Goal: Information Seeking & Learning: Learn about a topic

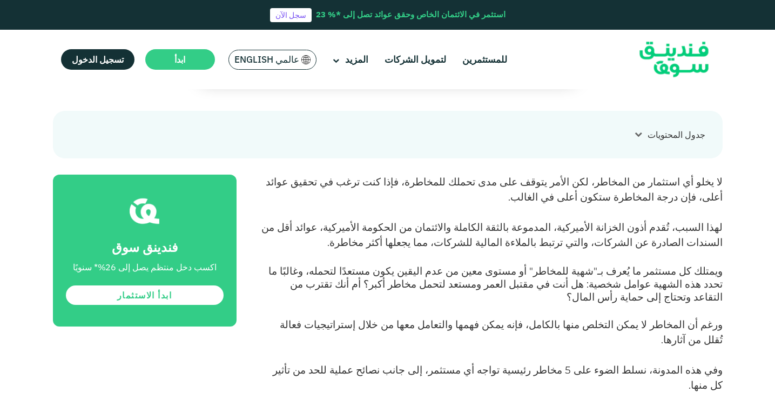
scroll to position [431, 0]
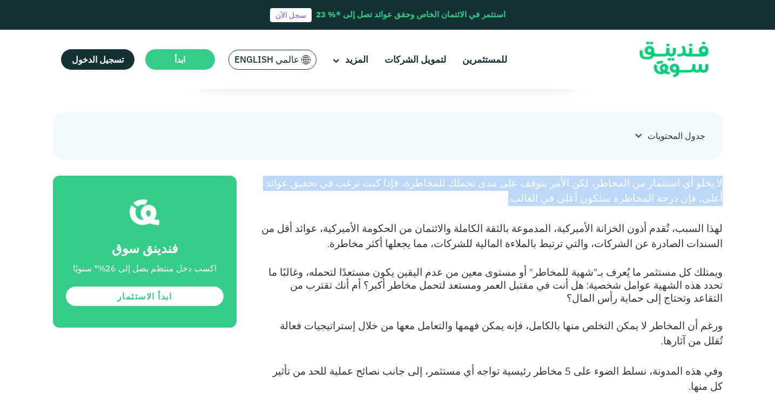
drag, startPoint x: 723, startPoint y: 181, endPoint x: 610, endPoint y: 200, distance: 114.5
copy span "لا يخلو أي استثمار من المخاطر، لكن الأمر يتوقف على مدى تحملك للمخاطرة، فإذا كنت…"
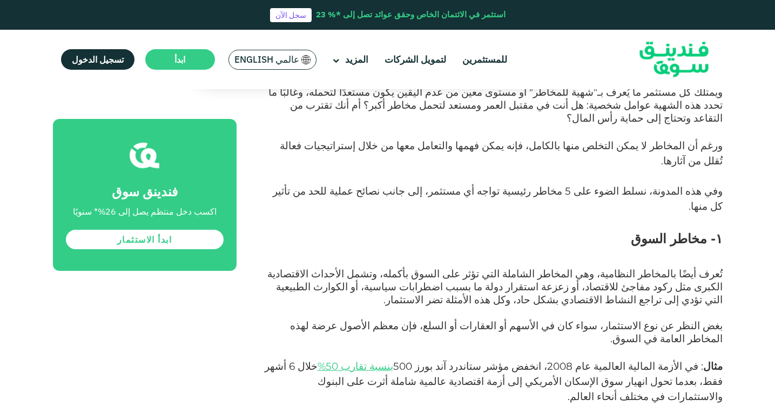
scroll to position [637, 0]
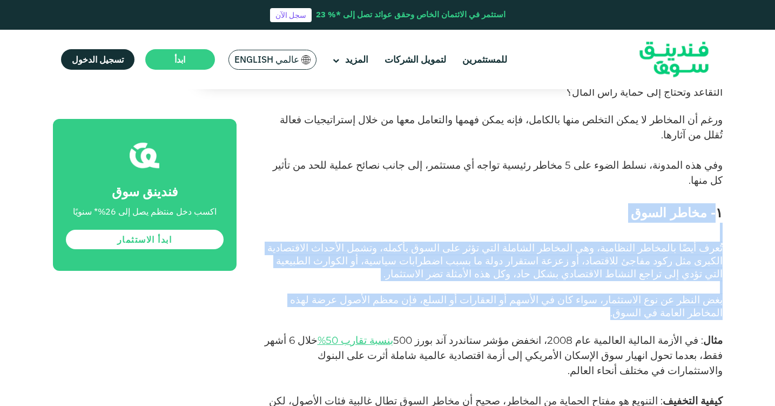
drag, startPoint x: 718, startPoint y: 170, endPoint x: 266, endPoint y: 258, distance: 460.6
copy div "- مخاطر السوق تُعرف أيضًا بالمخاطر النظامية، وهي المخاطر الشاملة التي تؤثر على …"
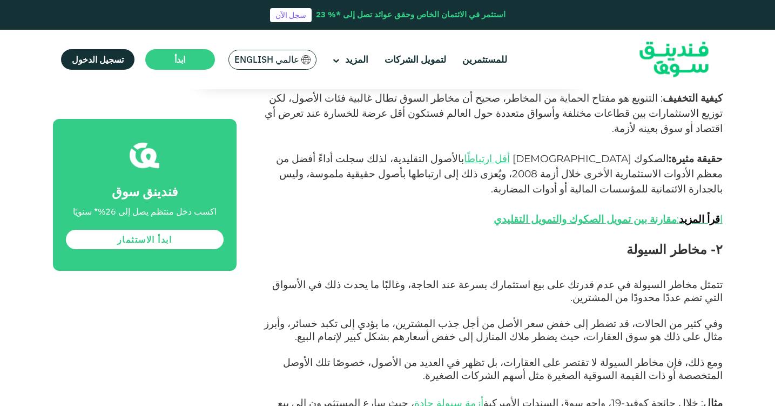
scroll to position [943, 0]
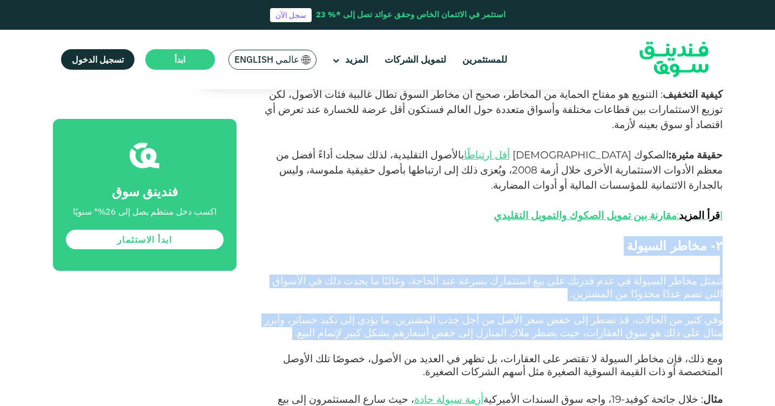
drag, startPoint x: 721, startPoint y: 141, endPoint x: 520, endPoint y: 249, distance: 228.1
copy div "۲- مخاطر السيولة تتمثل مخاطر السيولة في عدم قدرتك على بيع استثمارك بسرعة عند ال…"
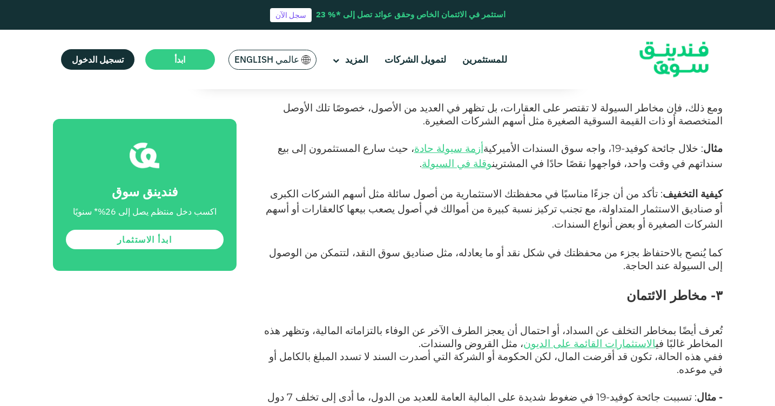
scroll to position [1195, 0]
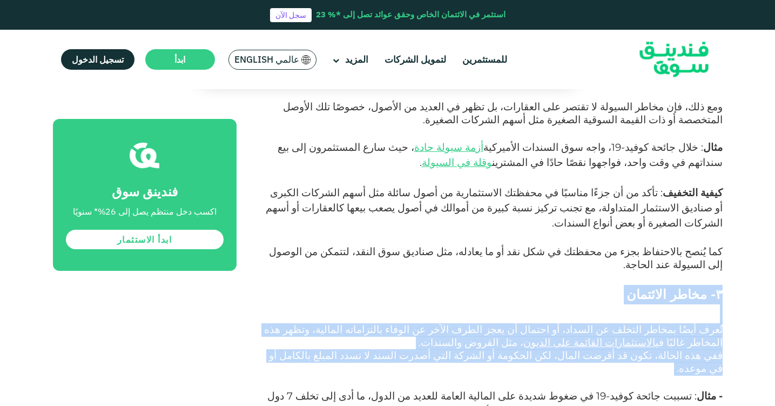
drag, startPoint x: 721, startPoint y: 176, endPoint x: 301, endPoint y: 249, distance: 426.1
click at [301, 249] on div "لا يخلو أي استثمار من المخاطر، لكن الأمر يتوقف على مدى تحملك للمخاطرة، فإذا كنت…" at bounding box center [492, 345] width 462 height 1866
copy div "۳- مخاطر الائتمان تُعرف أيضًا بمخاطر التخلف عن السداد، أو احتمال أن يعجز الطرف …"
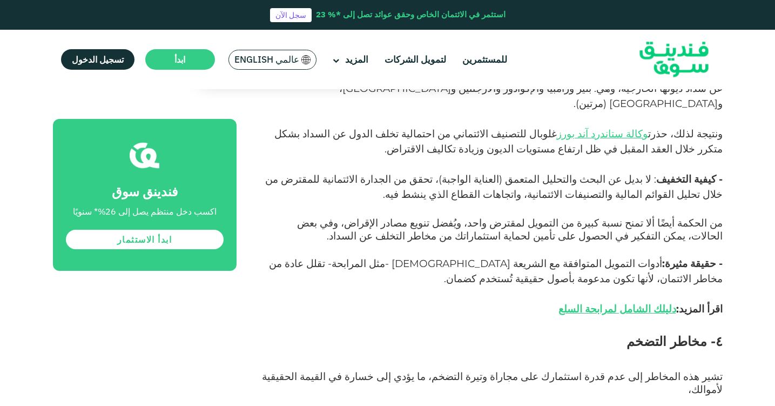
scroll to position [1525, 0]
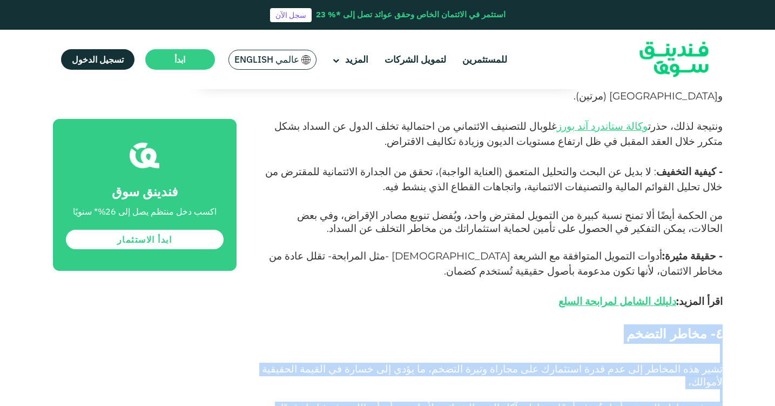
drag, startPoint x: 722, startPoint y: 186, endPoint x: 475, endPoint y: 266, distance: 259.3
click at [475, 266] on div "لا يخلو أي استثمار من المخاطر، لكن الأمر يتوقف على مدى تحملك للمخاطرة، فإذا كنت…" at bounding box center [492, 15] width 462 height 1866
copy div "٤- مخاطر التضخم تشير هذه المخاطر إلى عدم قدرة استثمارك على مجاراة وتيرة التضخم،…"
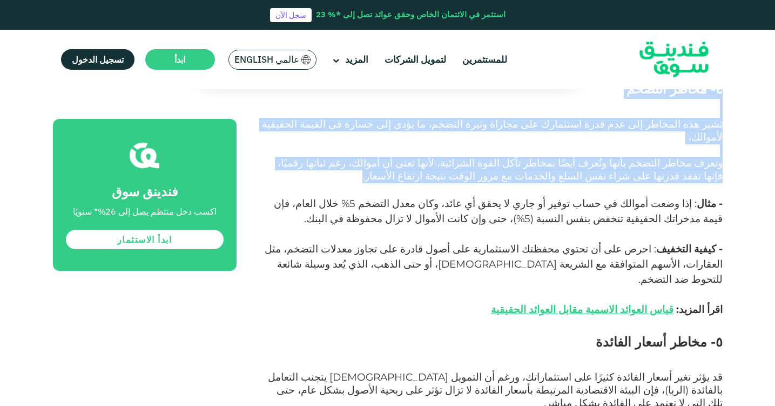
scroll to position [1774, 0]
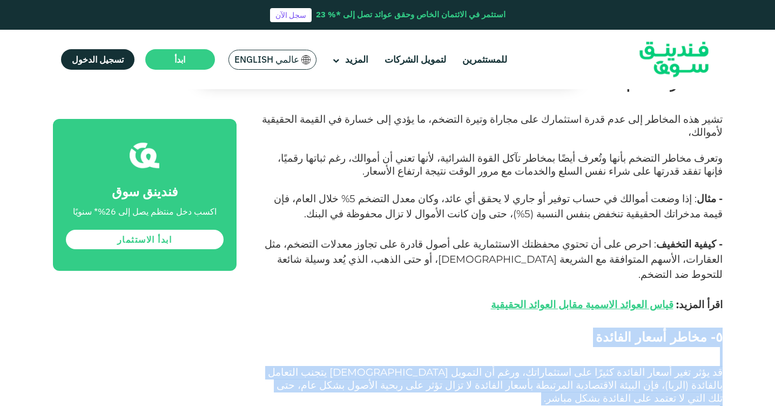
drag, startPoint x: 722, startPoint y: 165, endPoint x: 288, endPoint y: 277, distance: 447.5
copy div "7- lorem ipsum dolorsi am cons adip elits doeiusm tempًi utl etdolorema، aliq e…"
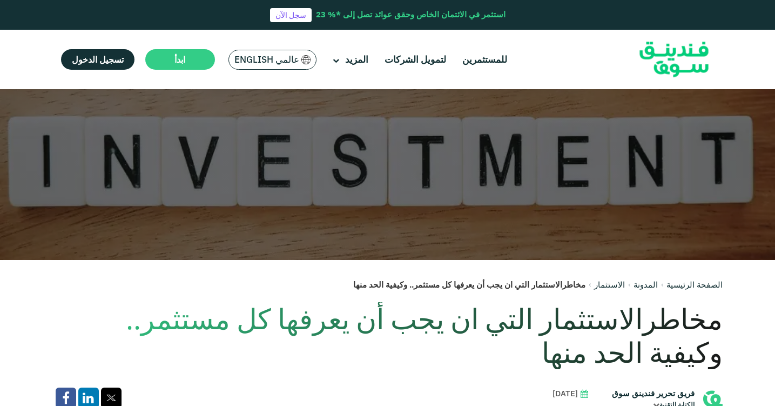
scroll to position [0, 0]
